Goal: Check status: Check status

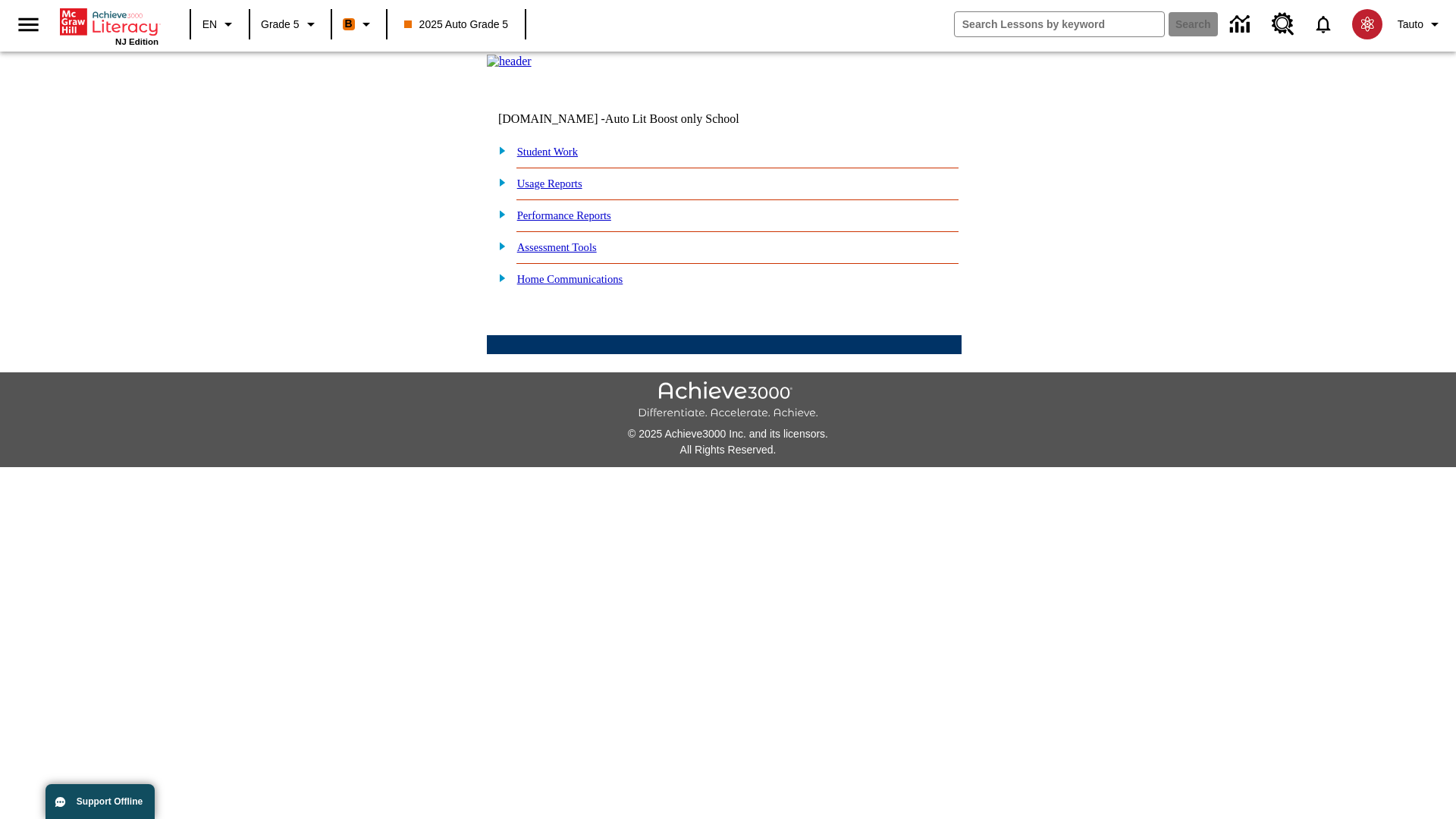
click at [558, 158] on link "Student Work" at bounding box center [547, 152] width 60 height 12
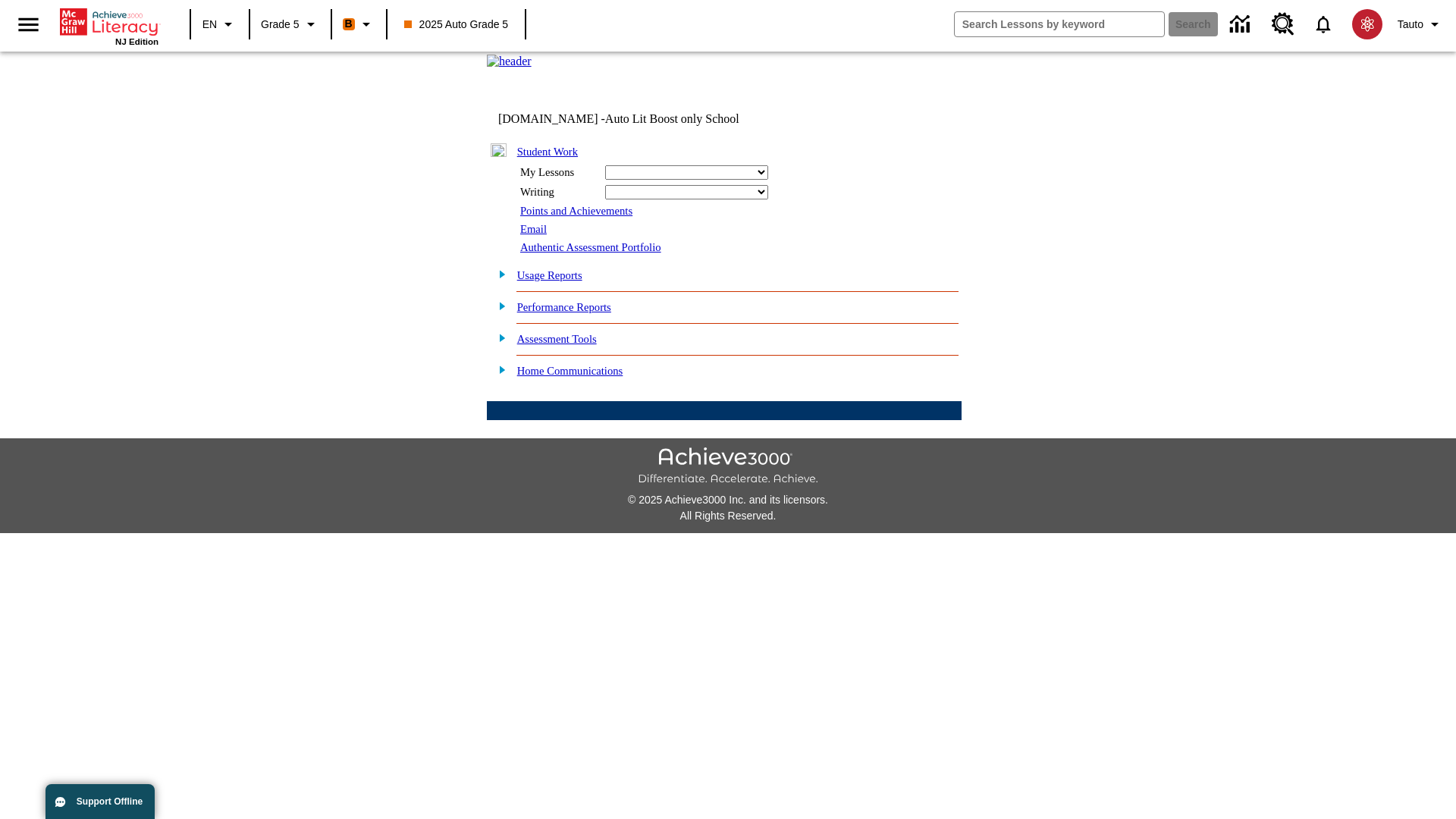
select select "/options/reports/?report_id=12&atype=1&section=2"
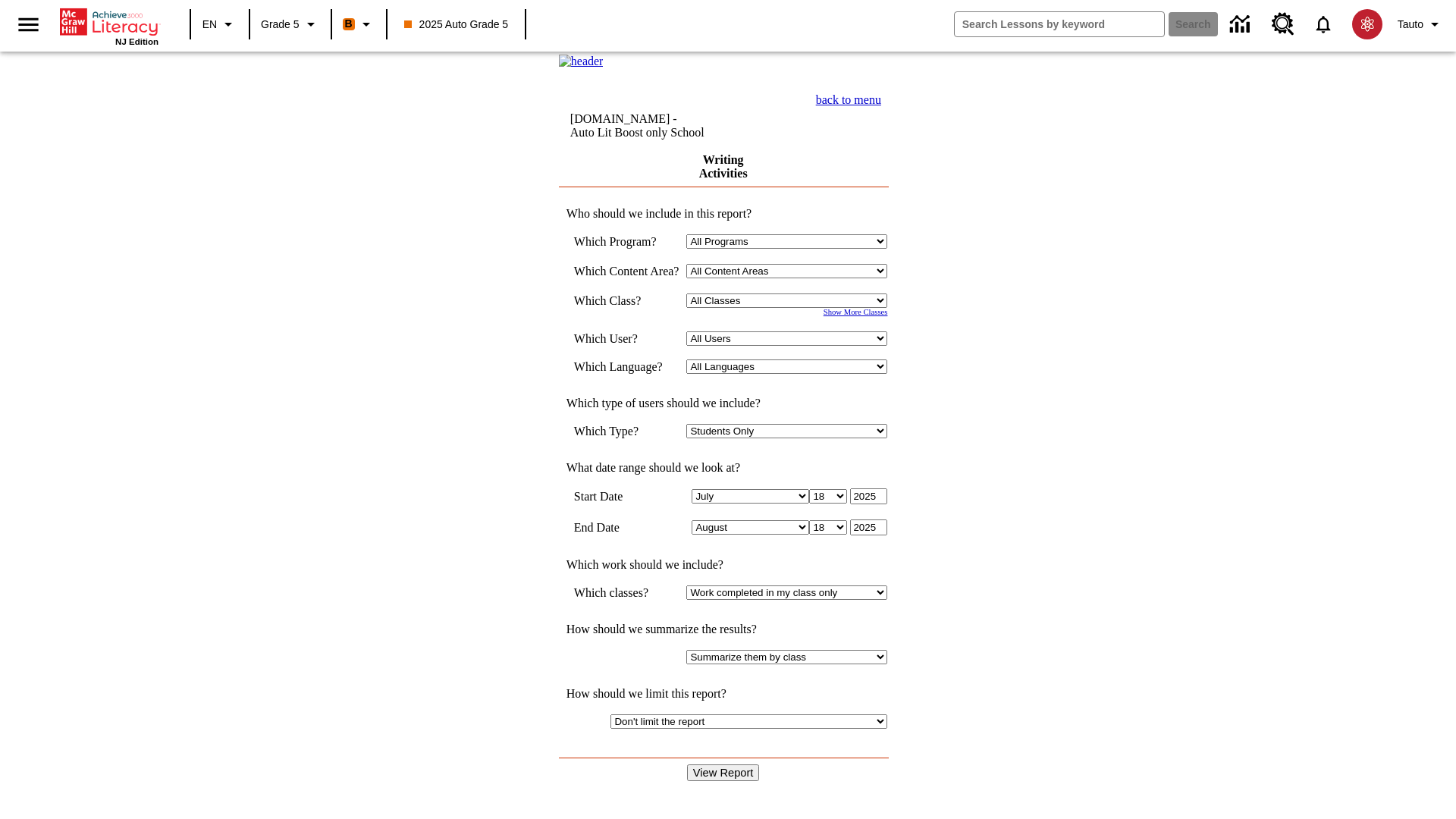
click at [792, 308] on select "Select a Class: All Classes 2025 Auto Grade 5 OL 2025 Auto Grade 6" at bounding box center [786, 301] width 201 height 14
select select "11133131"
select select "21437107"
click at [725, 765] on input "View Report" at bounding box center [723, 773] width 73 height 17
